Goal: Task Accomplishment & Management: Use online tool/utility

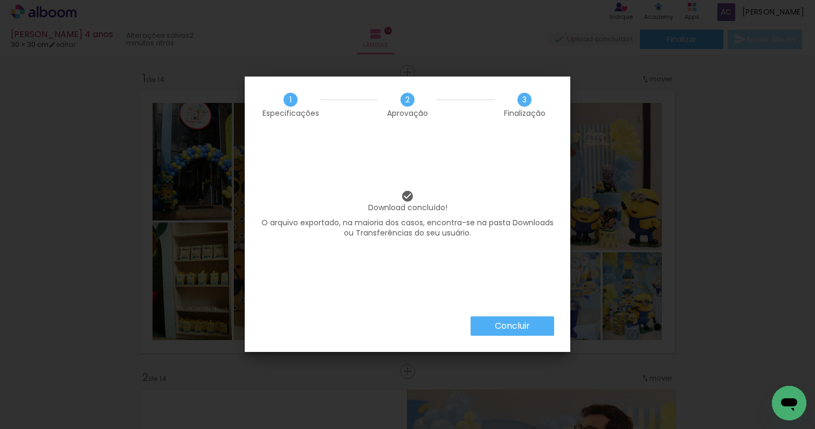
scroll to position [0, 88]
